Goal: Information Seeking & Learning: Understand process/instructions

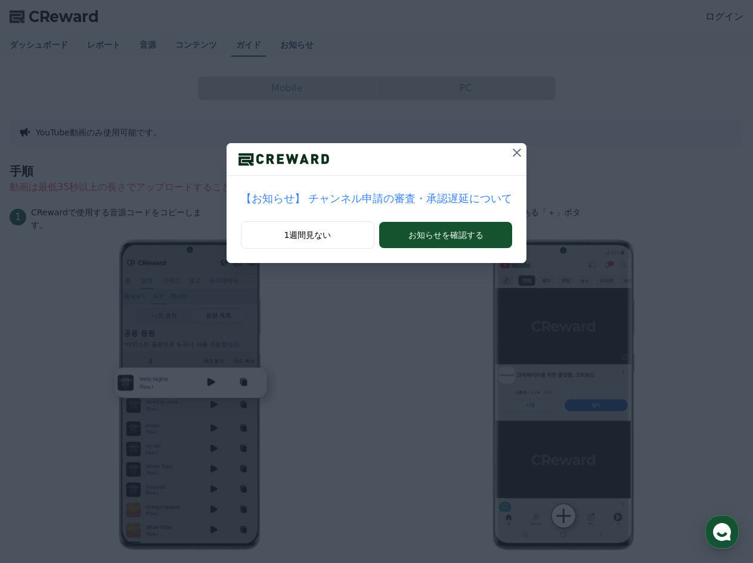
click at [510, 157] on icon at bounding box center [517, 153] width 14 height 14
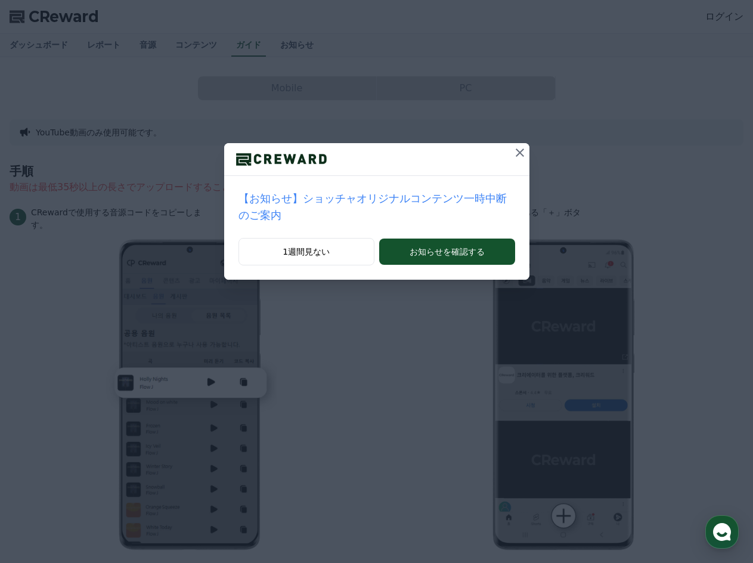
click at [511, 155] on button at bounding box center [520, 152] width 19 height 19
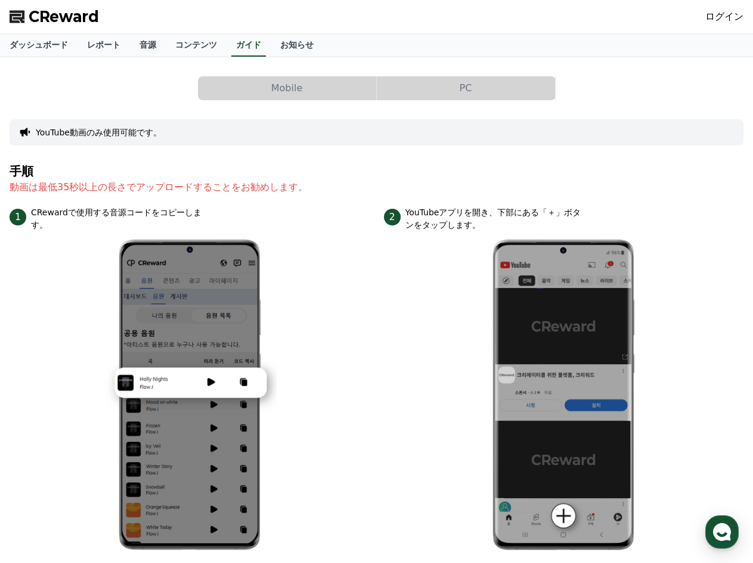
click at [721, 23] on link "ログイン" at bounding box center [725, 17] width 38 height 14
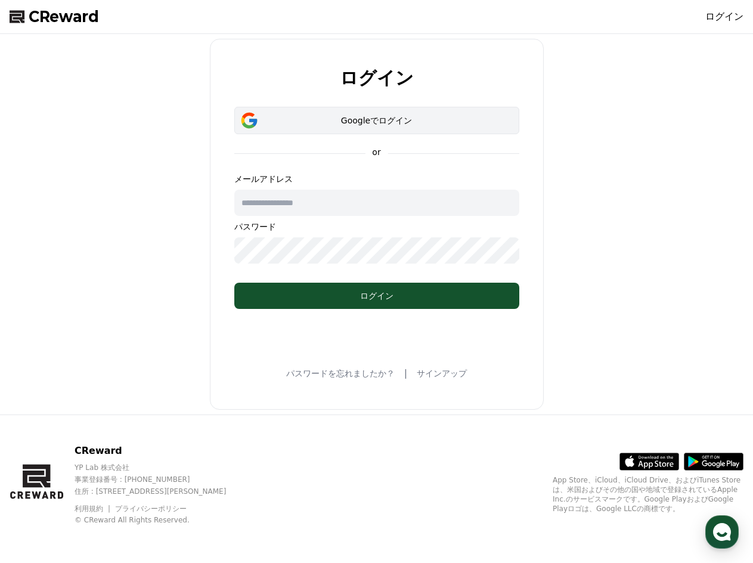
type input "**********"
click at [348, 123] on div "Googleでログイン" at bounding box center [377, 121] width 251 height 12
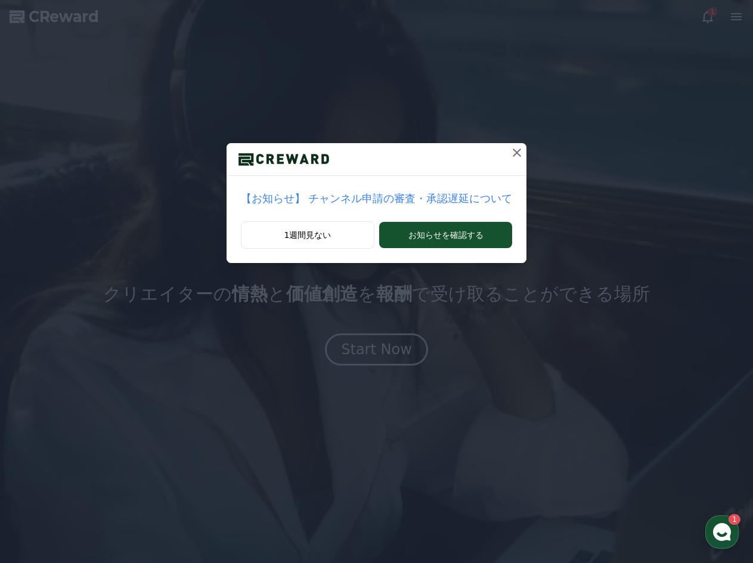
click at [510, 153] on icon at bounding box center [517, 153] width 14 height 14
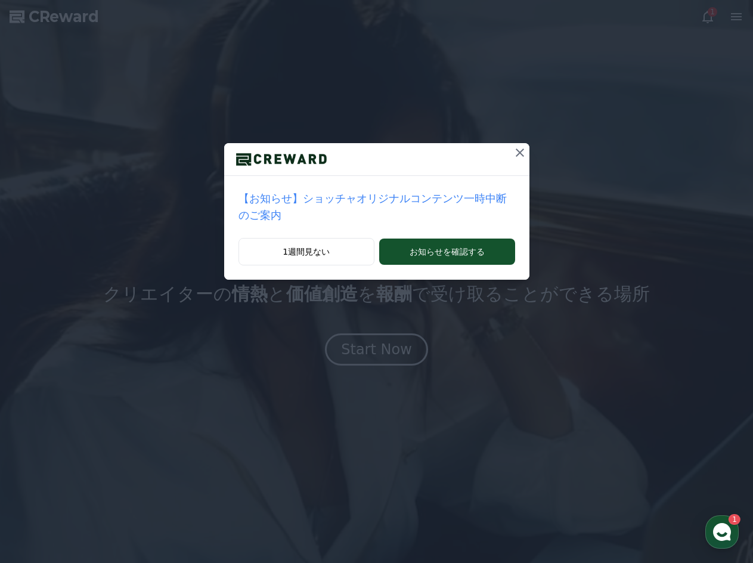
click at [516, 155] on icon at bounding box center [520, 153] width 8 height 8
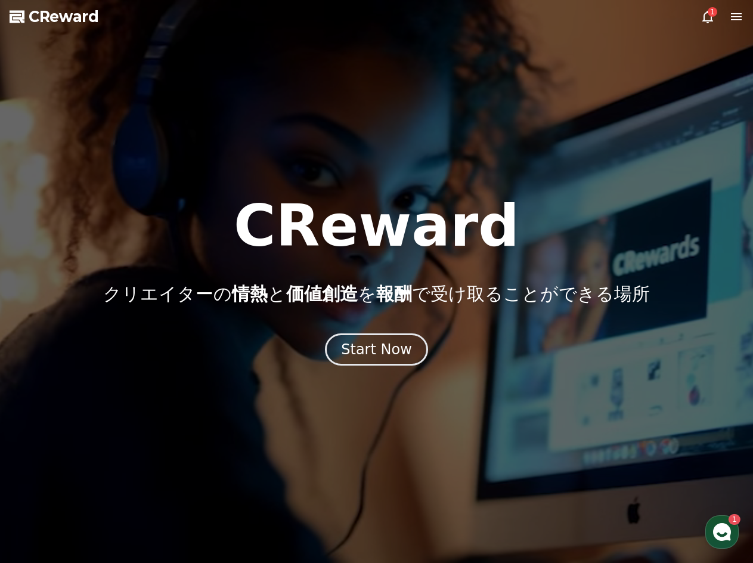
click at [736, 19] on icon at bounding box center [736, 16] width 11 height 7
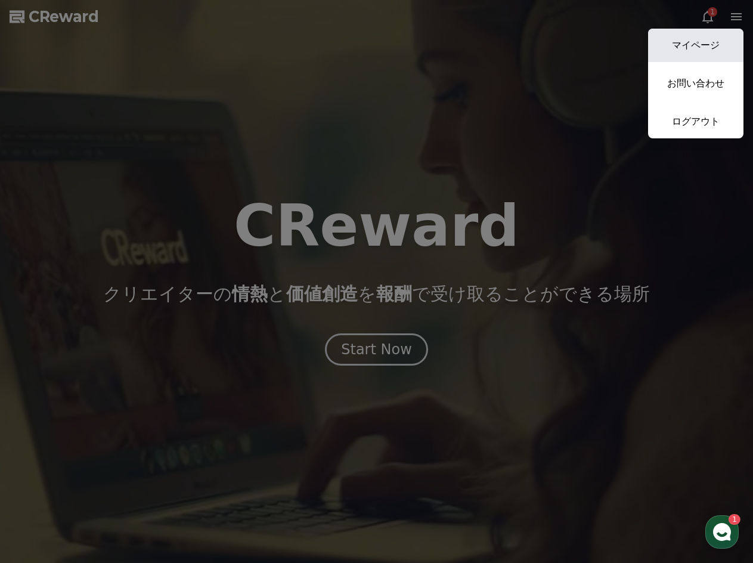
click at [711, 45] on link "マイページ" at bounding box center [695, 45] width 95 height 33
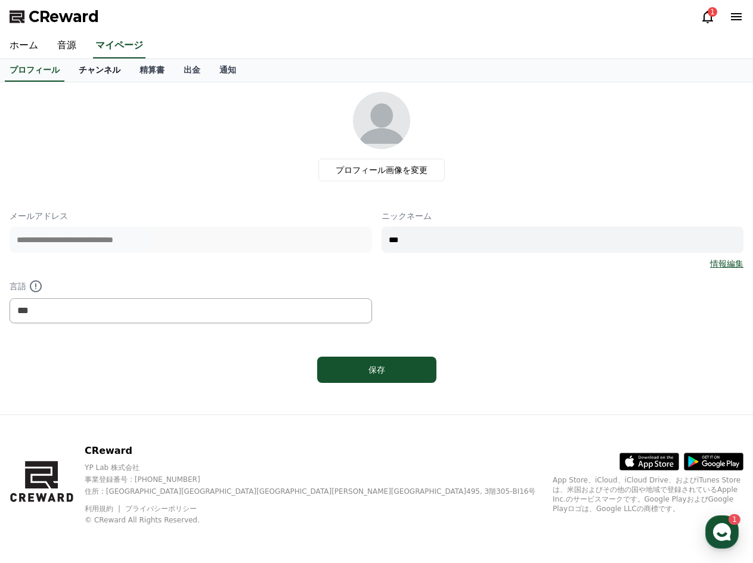
click at [86, 74] on link "チャンネル" at bounding box center [99, 70] width 61 height 23
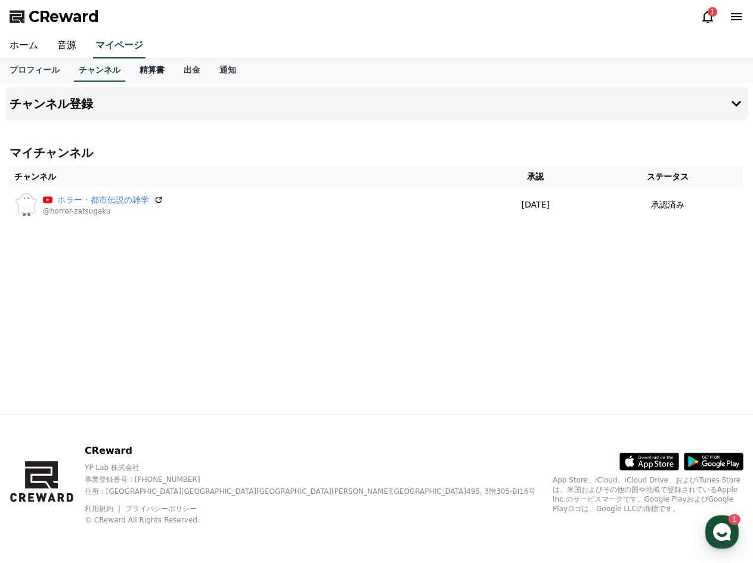
click at [134, 75] on link "精算書" at bounding box center [152, 70] width 44 height 23
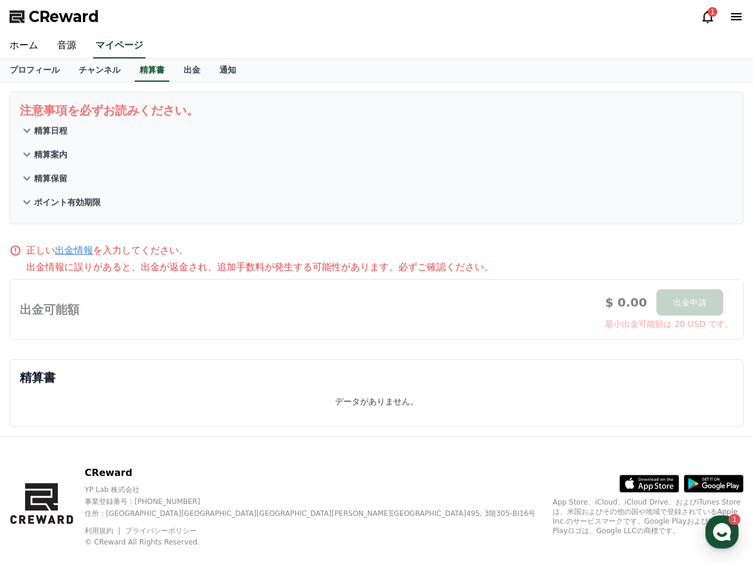
click at [45, 132] on p "精算日程" at bounding box center [50, 131] width 33 height 12
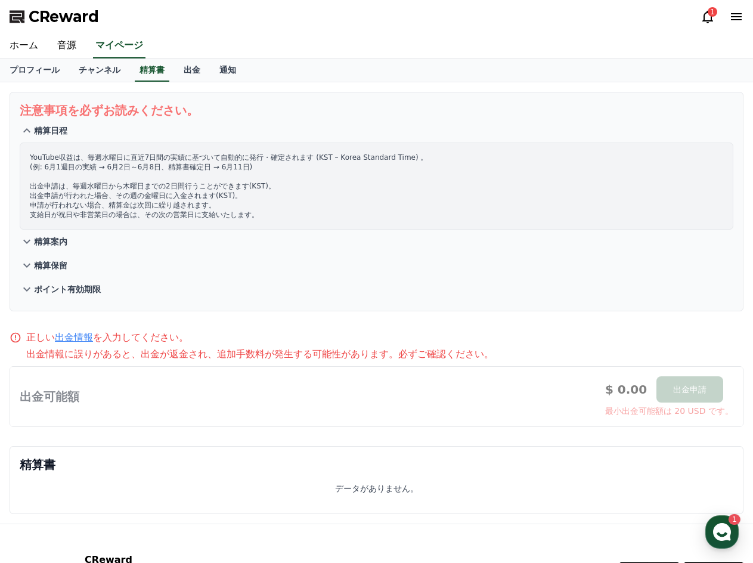
click at [99, 185] on p "YouTube収益は、毎週[DATE]に直近7日間の実績に基づいて自動的に発行・確定されます (KST – Korea Standard Time) 。 (例…" at bounding box center [377, 186] width 694 height 67
drag, startPoint x: 81, startPoint y: 154, endPoint x: 259, endPoint y: 167, distance: 178.8
click at [259, 167] on p "YouTube収益は、毎週水曜日に直近7日間の実績に基づいて自動的に発行・確定されます (KST – Korea Standard Time) 。 (例: 6…" at bounding box center [377, 186] width 694 height 67
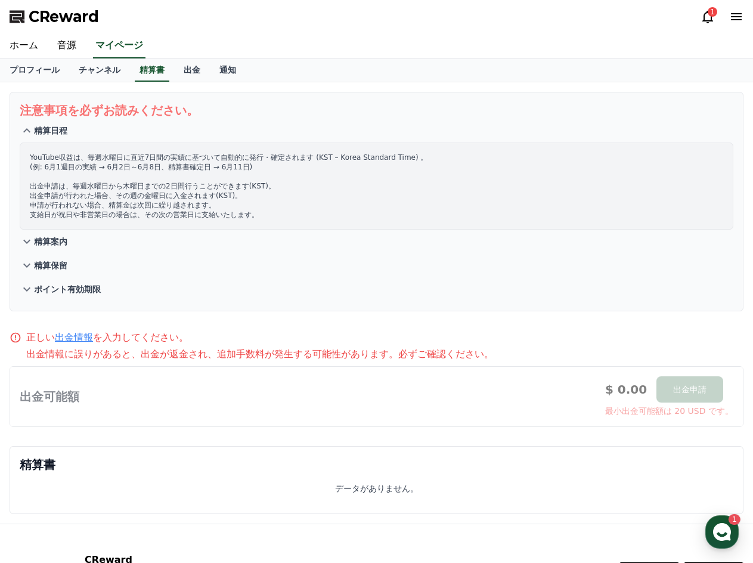
click at [206, 190] on p "YouTube収益は、毎週水曜日に直近7日間の実績に基づいて自動的に発行・確定されます (KST – Korea Standard Time) 。 (例: 6…" at bounding box center [377, 186] width 694 height 67
click at [157, 208] on p "YouTube収益は、毎週水曜日に直近7日間の実績に基づいて自動的に発行・確定されます (KST – Korea Standard Time) 。 (例: 6…" at bounding box center [377, 186] width 694 height 67
click at [147, 218] on p "YouTube収益は、毎週水曜日に直近7日間の実績に基づいて自動的に発行・確定されます (KST – Korea Standard Time) 。 (例: 6…" at bounding box center [377, 186] width 694 height 67
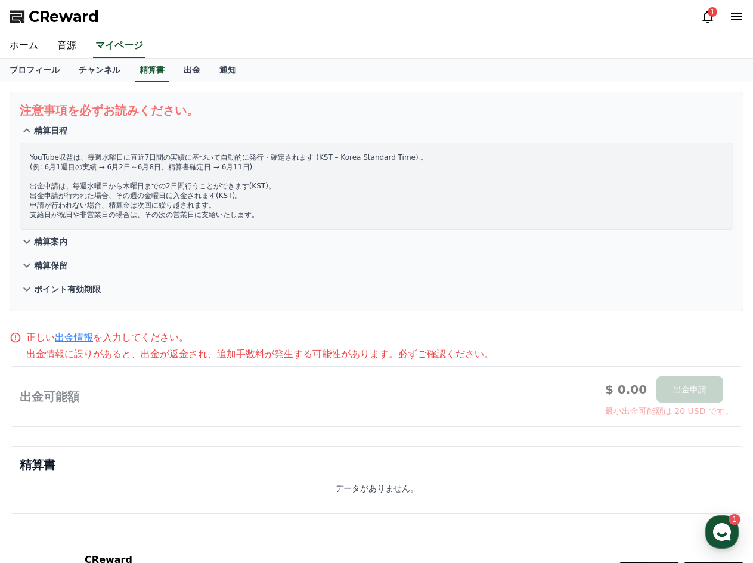
click at [147, 218] on p "YouTube収益は、毎週水曜日に直近7日間の実績に基づいて自動的に発行・確定されます (KST – Korea Standard Time) 。 (例: 6…" at bounding box center [377, 186] width 694 height 67
click at [45, 243] on p "精算案内" at bounding box center [50, 242] width 33 height 12
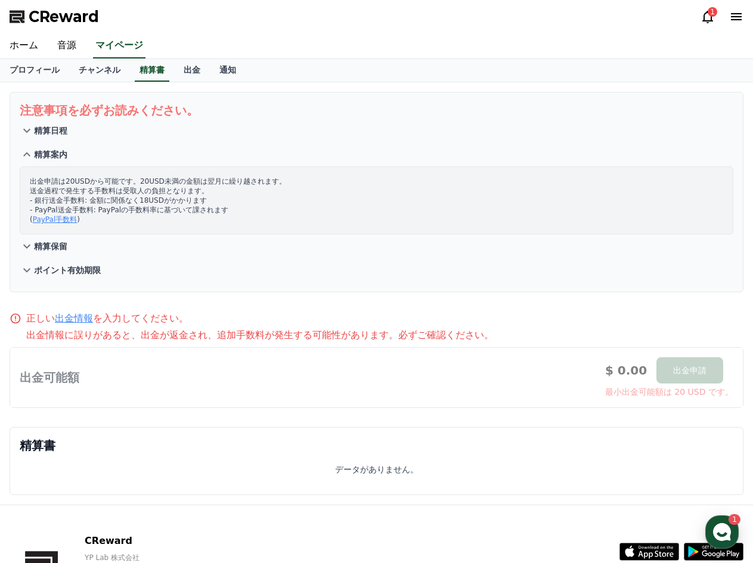
drag, startPoint x: 84, startPoint y: 187, endPoint x: 190, endPoint y: 229, distance: 113.5
click at [190, 229] on div "出金申請は20USDから可能です。20USD未満の金額は翌月に繰り越されます。 送金過程で発生する手数料は受取人の負担となります。 - 銀行送金手数料: 金額…" at bounding box center [377, 200] width 714 height 68
click at [53, 240] on button "精算保留" at bounding box center [377, 246] width 714 height 24
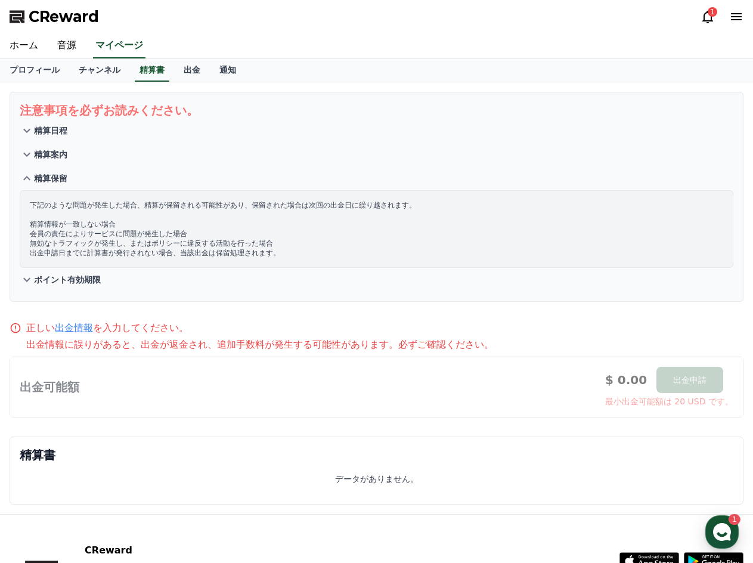
click at [60, 159] on p "精算案内" at bounding box center [50, 155] width 33 height 12
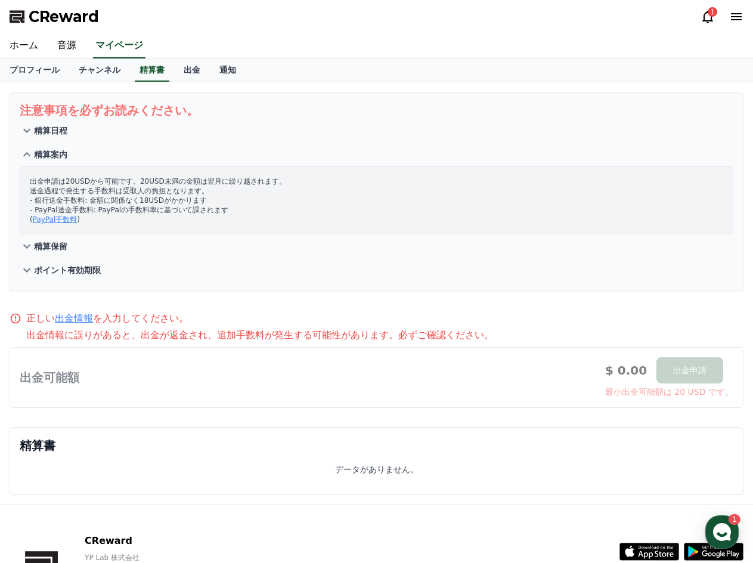
click at [74, 189] on p "出金申請は20USDから可能です。20USD未満の金額は翌月に繰り越されます。 送金過程で発生する手数料は受取人の負担となります。 - 銀行送金手数料: 金額…" at bounding box center [377, 201] width 694 height 48
click at [79, 196] on p "出金申請は20USDから可能です。20USD未満の金額は翌月に繰り越されます。 送金過程で発生する手数料は受取人の負担となります。 - 銀行送金手数料: 金額…" at bounding box center [377, 201] width 694 height 48
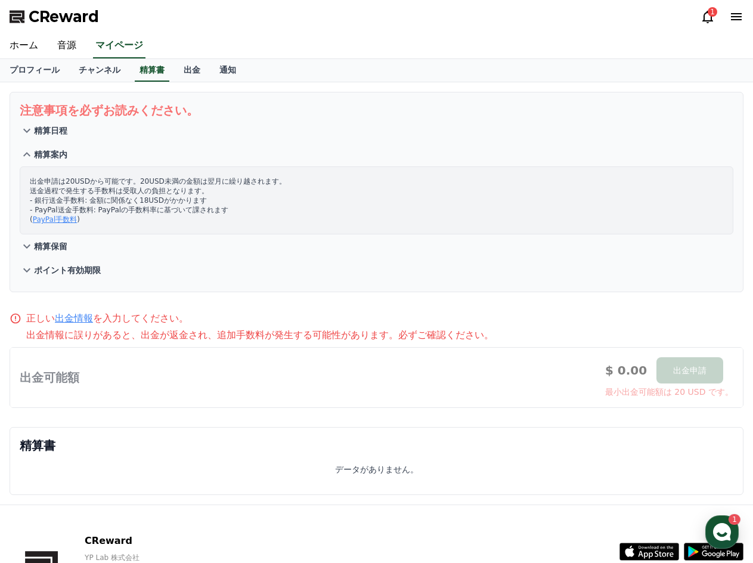
click at [79, 196] on p "出金申請は20USDから可能です。20USD未満の金額は翌月に繰り越されます。 送金過程で発生する手数料は受取人の負担となります。 - 銀行送金手数料: 金額…" at bounding box center [377, 201] width 694 height 48
click at [113, 211] on p "出金申請は20USDから可能です。20USD未満の金額は翌月に繰り越されます。 送金過程で発生する手数料は受取人の負担となります。 - 銀行送金手数料: 金額…" at bounding box center [377, 201] width 694 height 48
click at [115, 201] on p "出金申請は20USDから可能です。20USD未満の金額は翌月に繰り越されます。 送金過程で発生する手数料は受取人の負担となります。 - 銀行送金手数料: 金額…" at bounding box center [377, 201] width 694 height 48
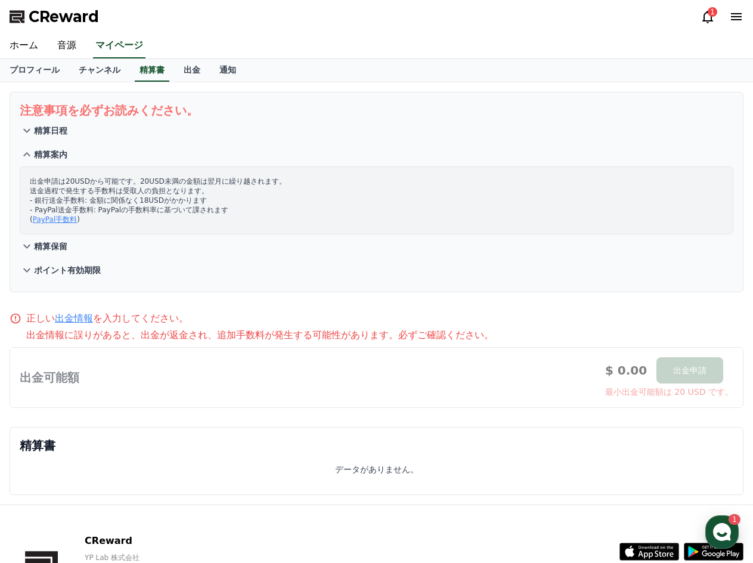
click at [115, 201] on p "出金申請は20USDから可能です。20USD未満の金額は翌月に繰り越されます。 送金過程で発生する手数料は受取人の負担となります。 - 銀行送金手数料: 金額…" at bounding box center [377, 201] width 694 height 48
click at [119, 187] on p "出金申請は20USDから可能です。20USD未満の金額は翌月に繰り越されます。 送金過程で発生する手数料は受取人の負担となります。 - 銀行送金手数料: 金額…" at bounding box center [377, 201] width 694 height 48
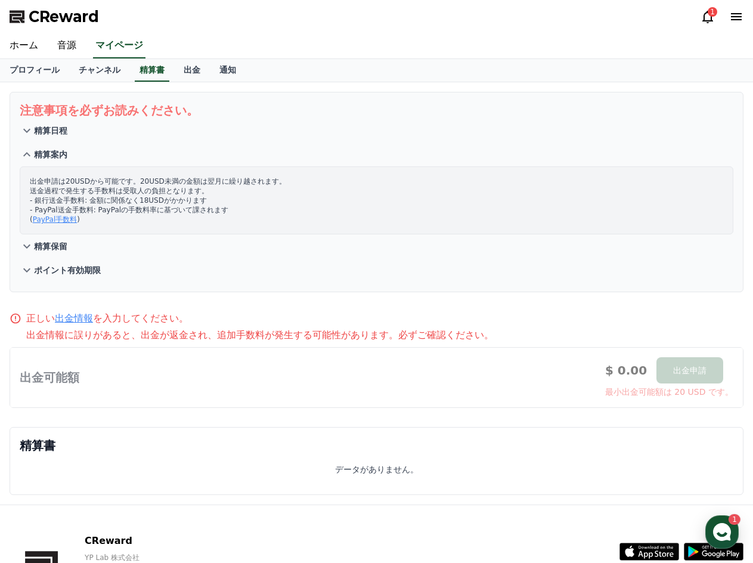
click at [120, 200] on p "出金申請は20USDから可能です。20USD未満の金額は翌月に繰り越されます。 送金過程で発生する手数料は受取人の負担となります。 - 銀行送金手数料: 金額…" at bounding box center [377, 201] width 694 height 48
click at [120, 212] on p "出金申請は20USDから可能です。20USD未満の金額は翌月に繰り越されます。 送金過程で発生する手数料は受取人の負担となります。 - 銀行送金手数料: 金額…" at bounding box center [377, 201] width 694 height 48
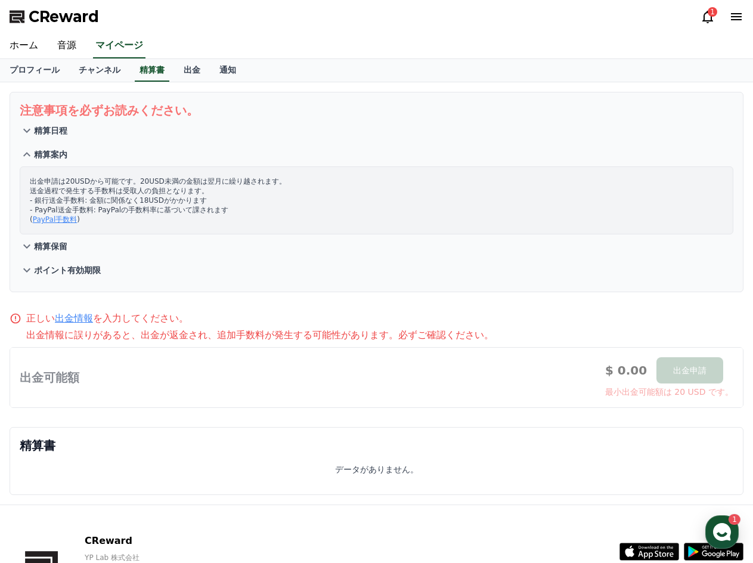
click at [64, 221] on link "PayPal手数料" at bounding box center [55, 219] width 45 height 8
click at [114, 213] on p "出金申請は20USDから可能です。20USD未満の金額は翌月に繰り越されます。 送金過程で発生する手数料は受取人の負担となります。 - 銀行送金手数料: 金額…" at bounding box center [377, 201] width 694 height 48
drag, startPoint x: 140, startPoint y: 210, endPoint x: 119, endPoint y: 205, distance: 21.4
click at [119, 205] on p "出金申請は20USDから可能です。20USD未満の金額は翌月に繰り越されます。 送金過程で発生する手数料は受取人の負担となります。 - 銀行送金手数料: 金額…" at bounding box center [377, 201] width 694 height 48
copy p "手数料"
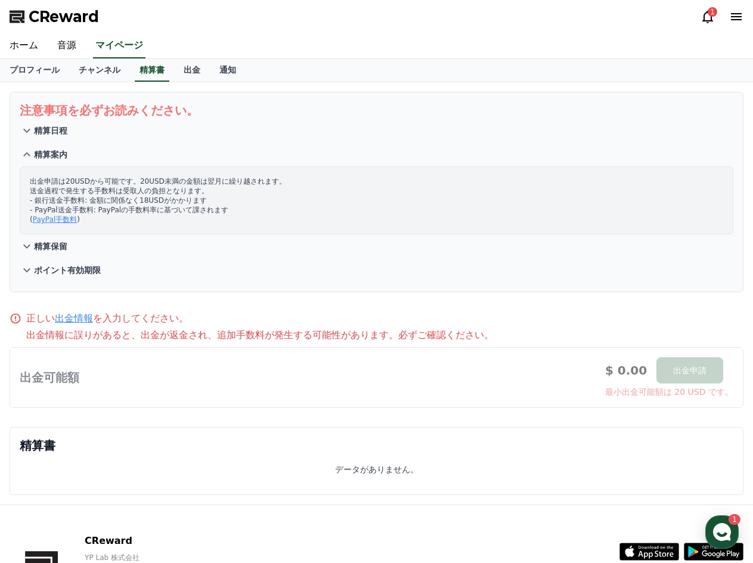
click at [59, 239] on button "精算保留" at bounding box center [377, 246] width 714 height 24
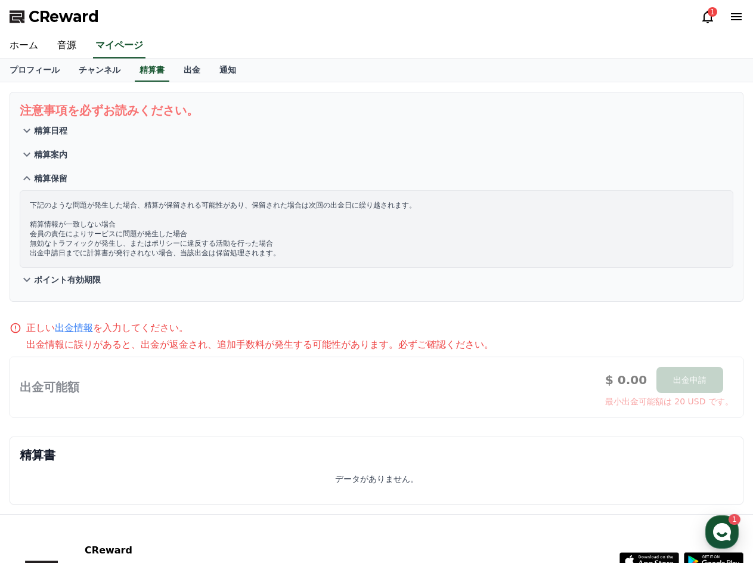
click at [84, 276] on p "ポイント有効期限" at bounding box center [67, 280] width 67 height 12
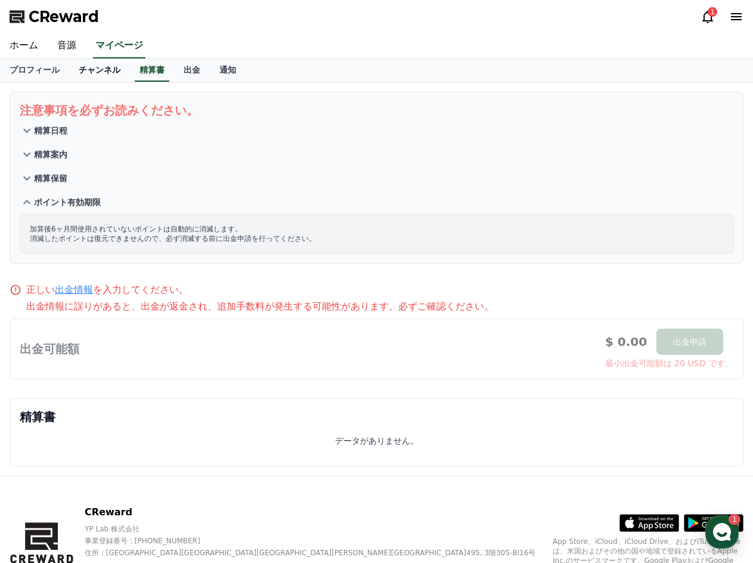
click at [84, 68] on link "チャンネル" at bounding box center [99, 70] width 61 height 23
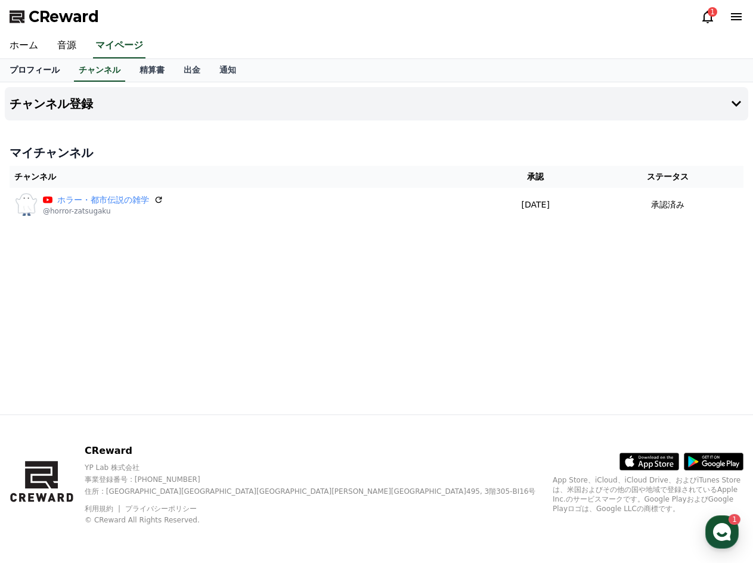
click at [41, 72] on link "プロフィール" at bounding box center [34, 70] width 69 height 23
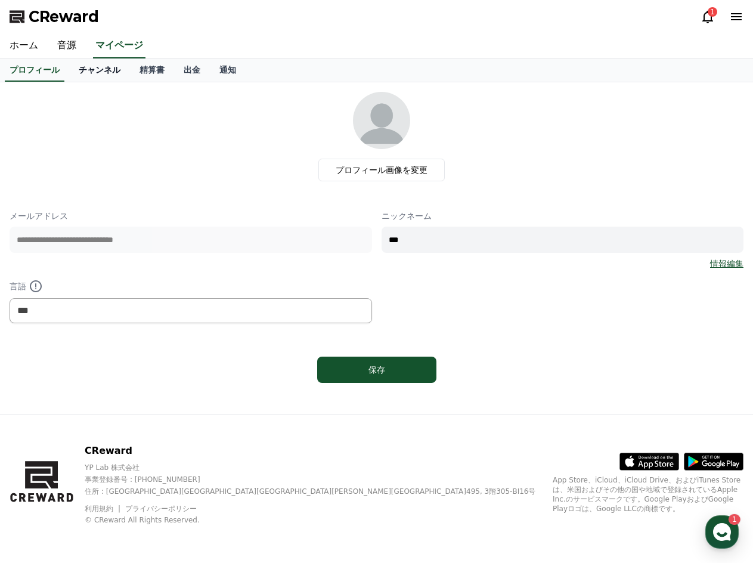
click at [69, 73] on link "チャンネル" at bounding box center [99, 70] width 61 height 23
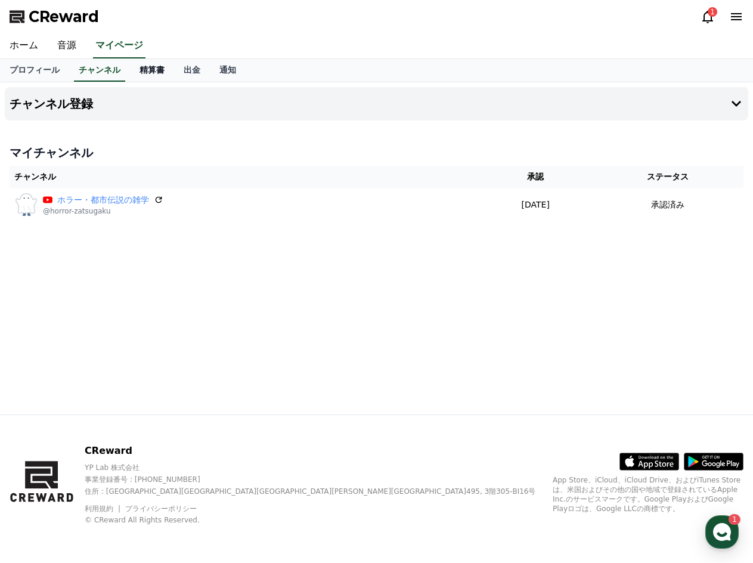
click at [133, 78] on link "精算書" at bounding box center [152, 70] width 44 height 23
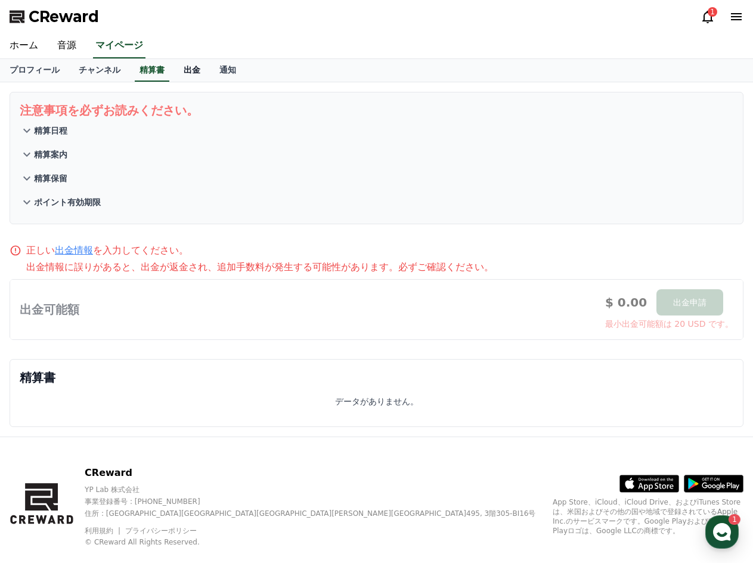
click at [174, 78] on link "出金" at bounding box center [192, 70] width 36 height 23
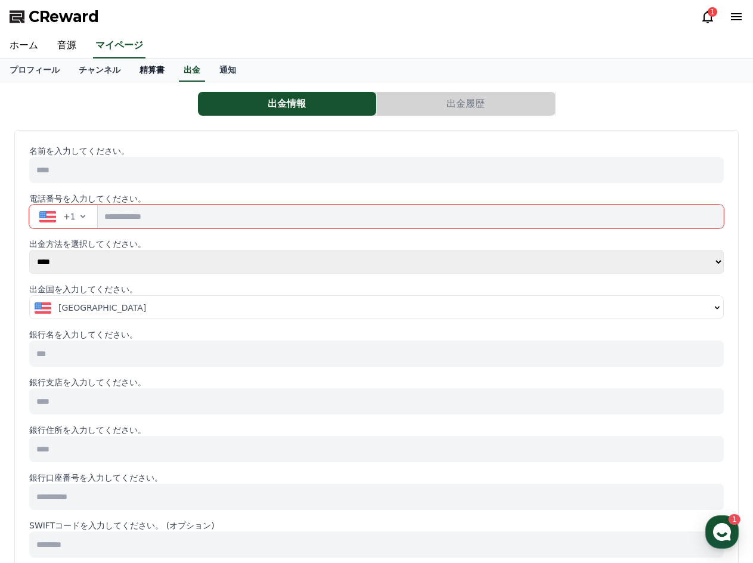
click at [130, 76] on link "精算書" at bounding box center [152, 70] width 44 height 23
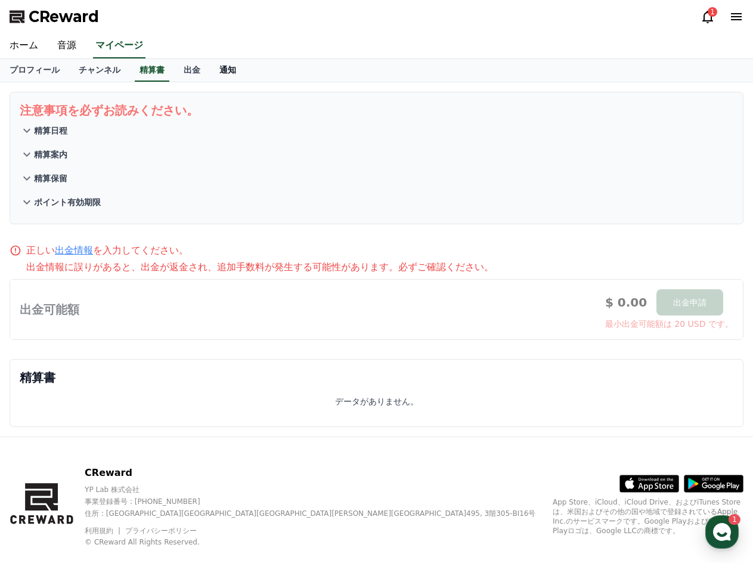
click at [210, 74] on link "通知" at bounding box center [228, 70] width 36 height 23
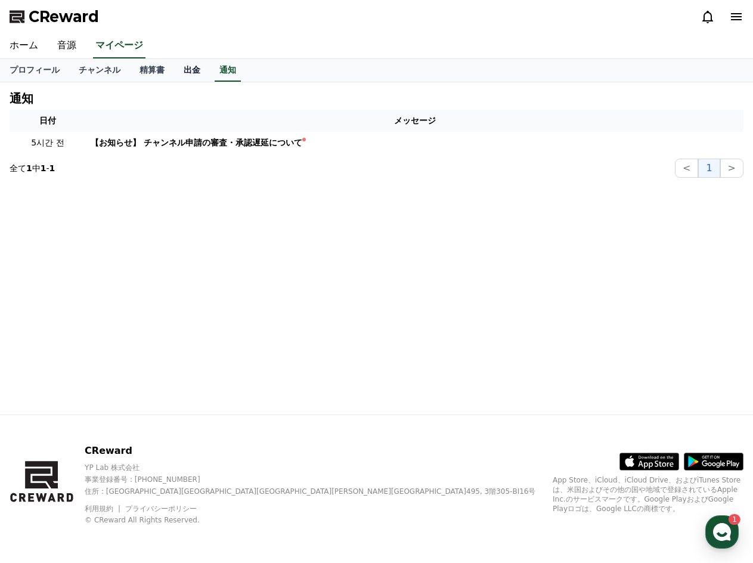
click at [174, 76] on link "出金" at bounding box center [192, 70] width 36 height 23
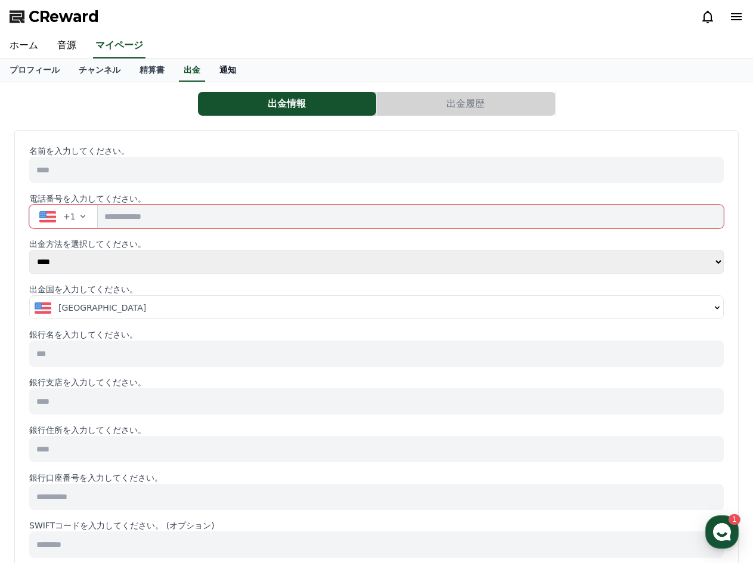
click at [210, 76] on link "通知" at bounding box center [228, 70] width 36 height 23
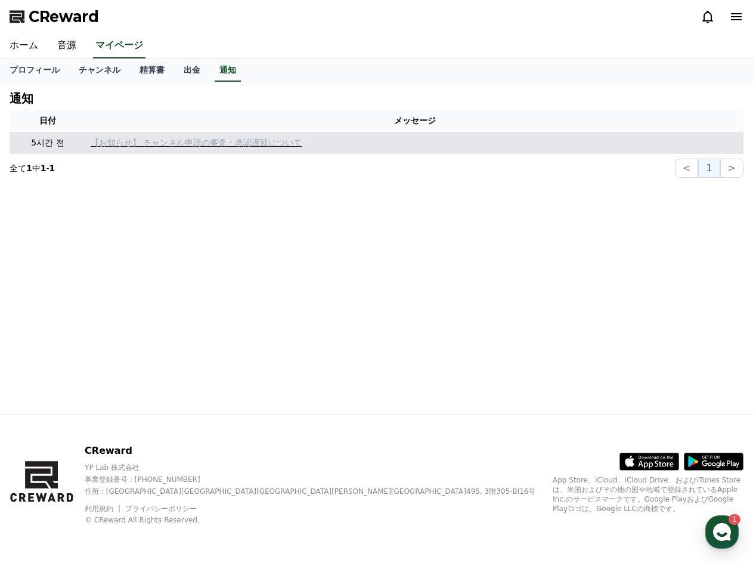
click at [203, 142] on p "【お知らせ】 チャンネル申請の審査・承認遅延について" at bounding box center [415, 143] width 648 height 13
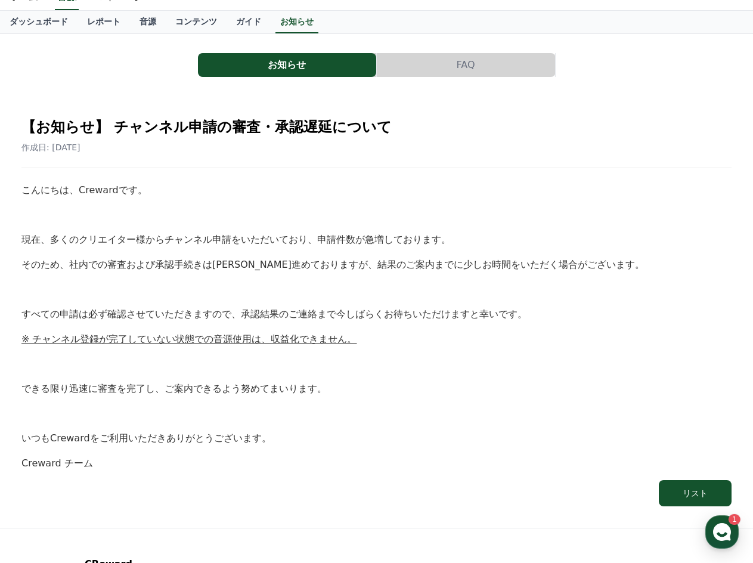
scroll to position [42, 0]
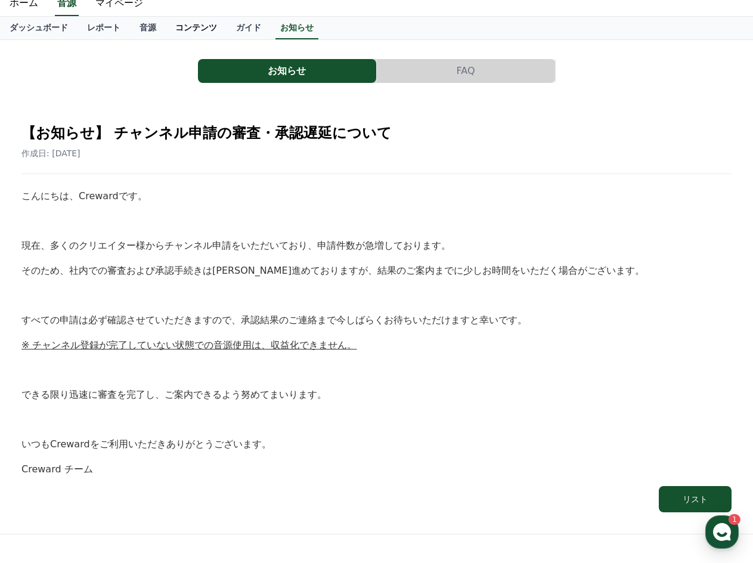
click at [166, 29] on link "コンテンツ" at bounding box center [196, 28] width 61 height 23
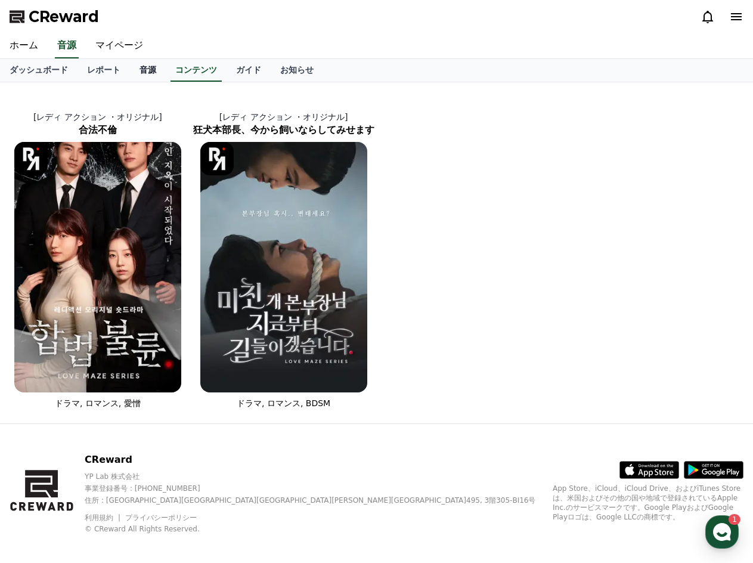
click at [130, 67] on link "音源" at bounding box center [148, 70] width 36 height 23
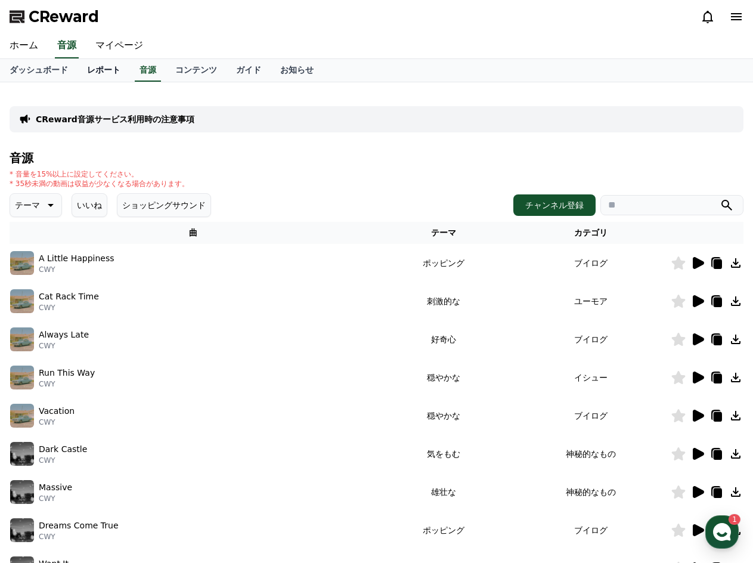
click at [86, 71] on link "レポート" at bounding box center [104, 70] width 52 height 23
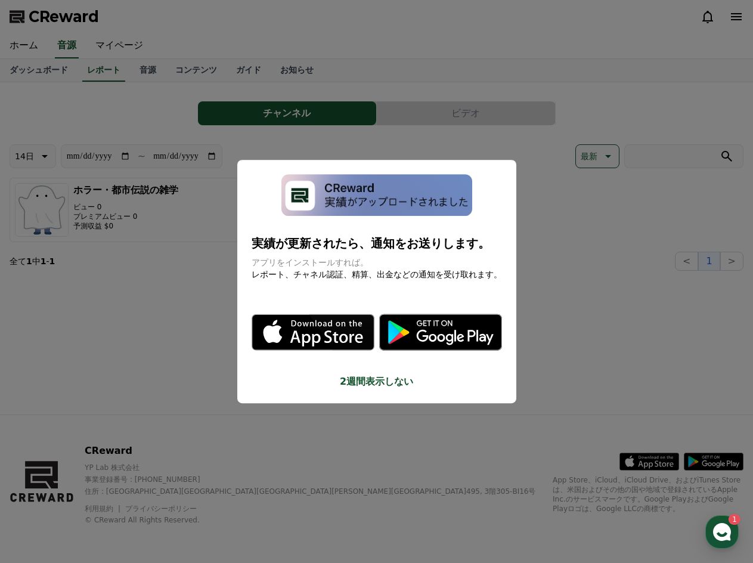
click at [178, 344] on button "close modal" at bounding box center [376, 281] width 753 height 563
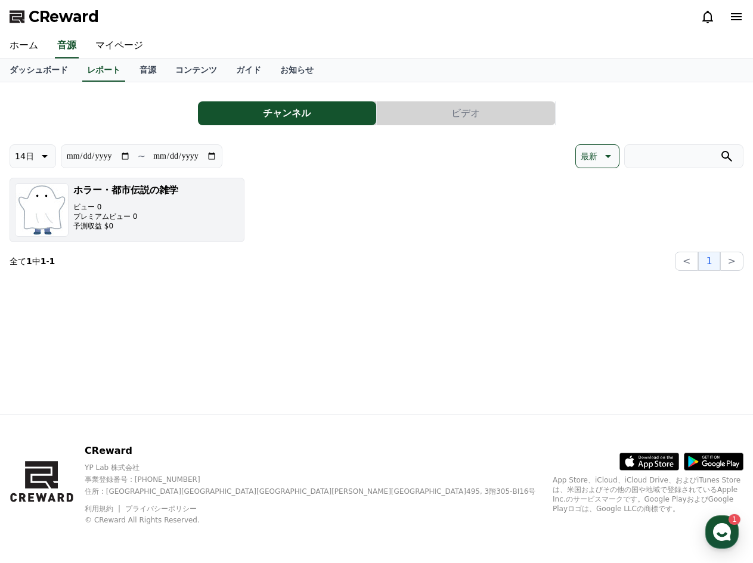
click at [180, 232] on button "ホラー・都市伝説の雑学 ビュー 0 プレミアムビュー 0 予測収益 $0" at bounding box center [127, 210] width 235 height 64
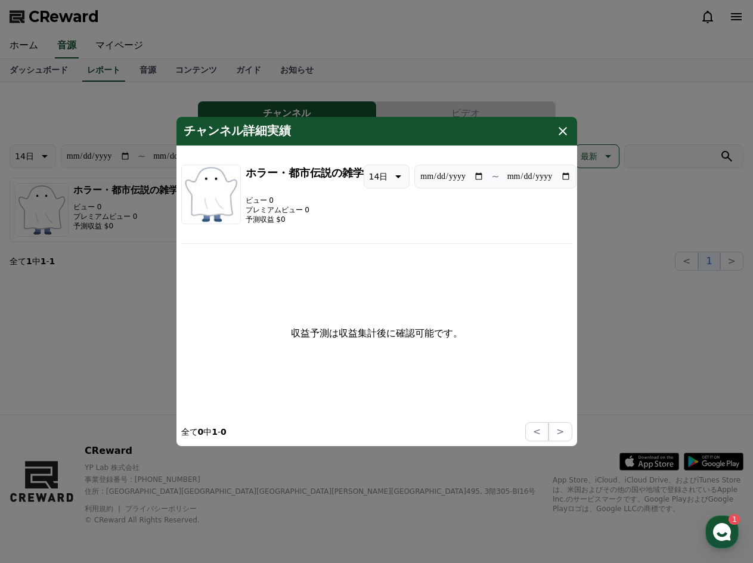
click at [561, 128] on icon "modal" at bounding box center [563, 131] width 14 height 14
